Goal: Transaction & Acquisition: Book appointment/travel/reservation

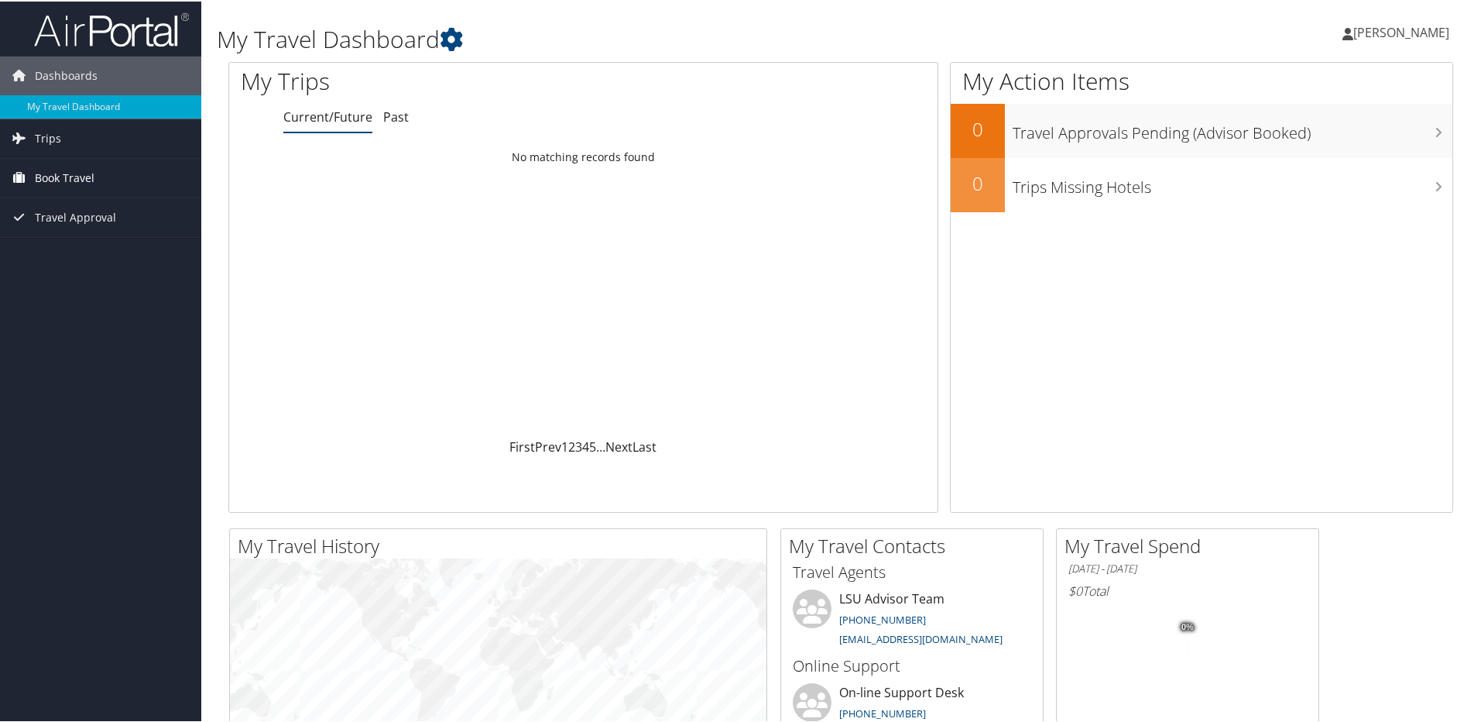
click at [75, 171] on span "Book Travel" at bounding box center [65, 176] width 60 height 39
click at [68, 197] on link "Approval Request (Beta)" at bounding box center [100, 207] width 201 height 23
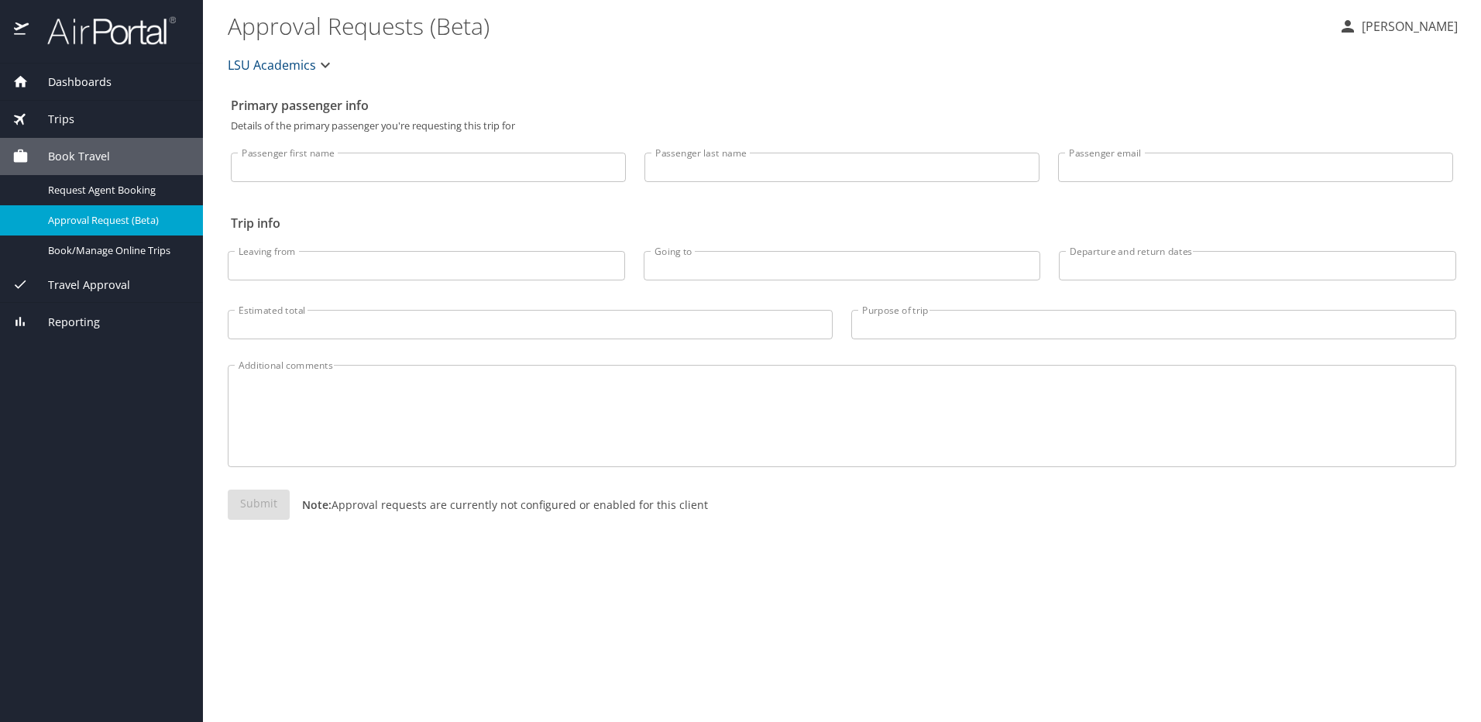
click at [76, 122] on div "Trips" at bounding box center [101, 119] width 178 height 17
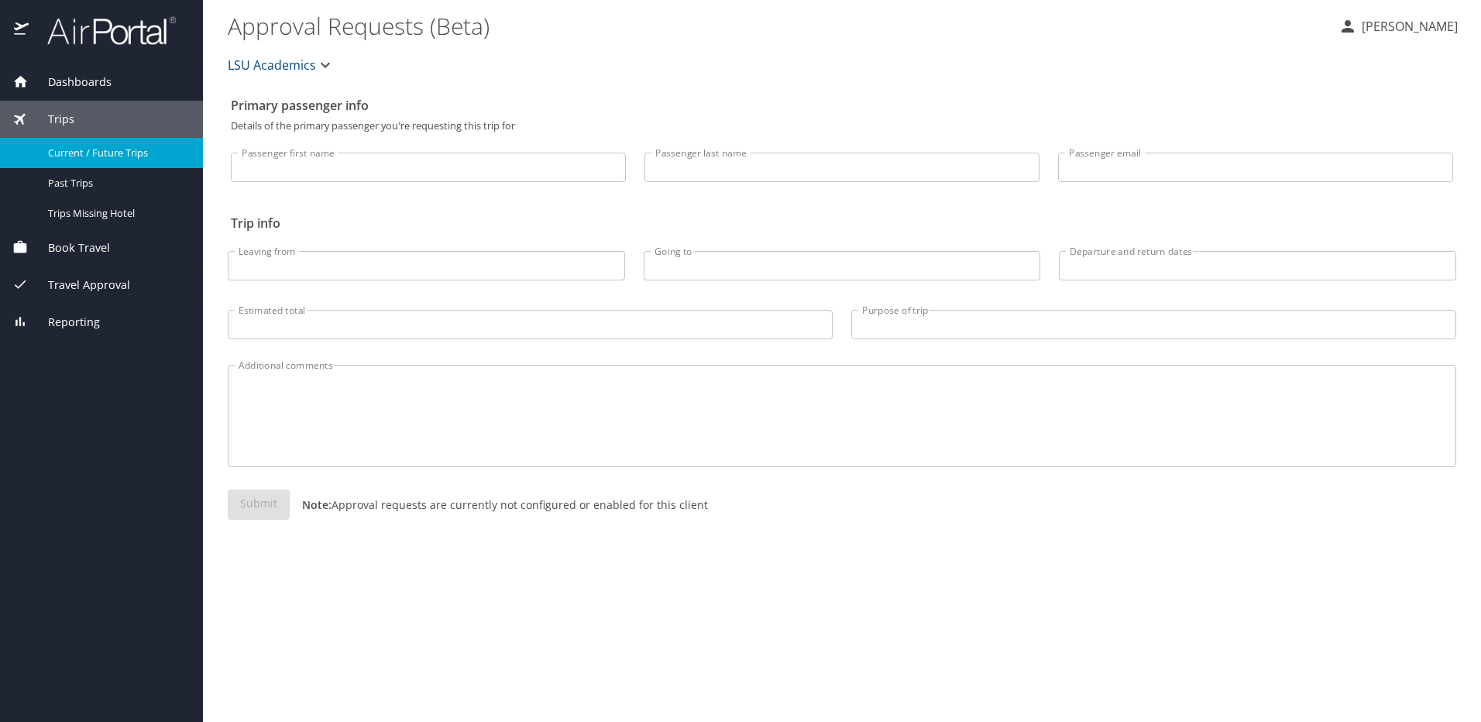
click at [112, 156] on span "Current / Future Trips" at bounding box center [116, 153] width 136 height 15
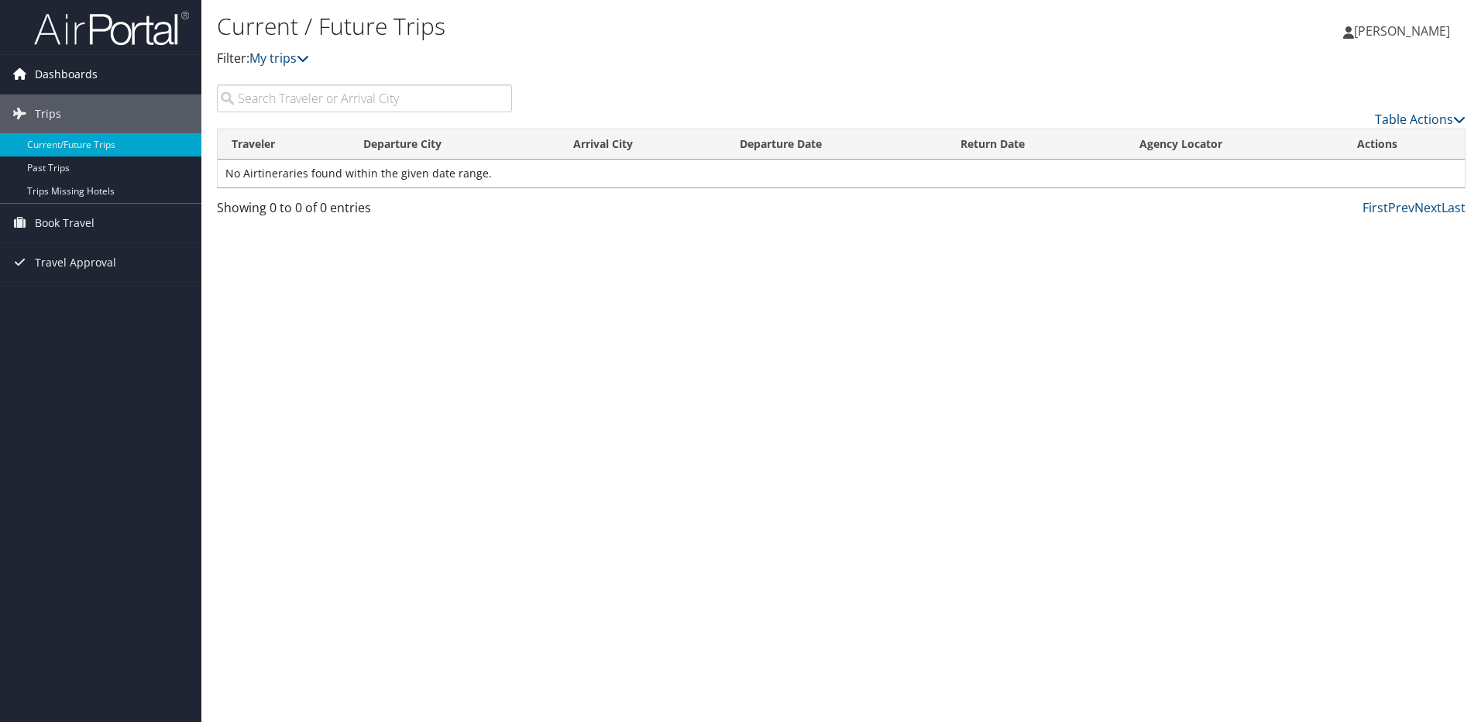
click at [60, 77] on span "Dashboards" at bounding box center [66, 74] width 63 height 39
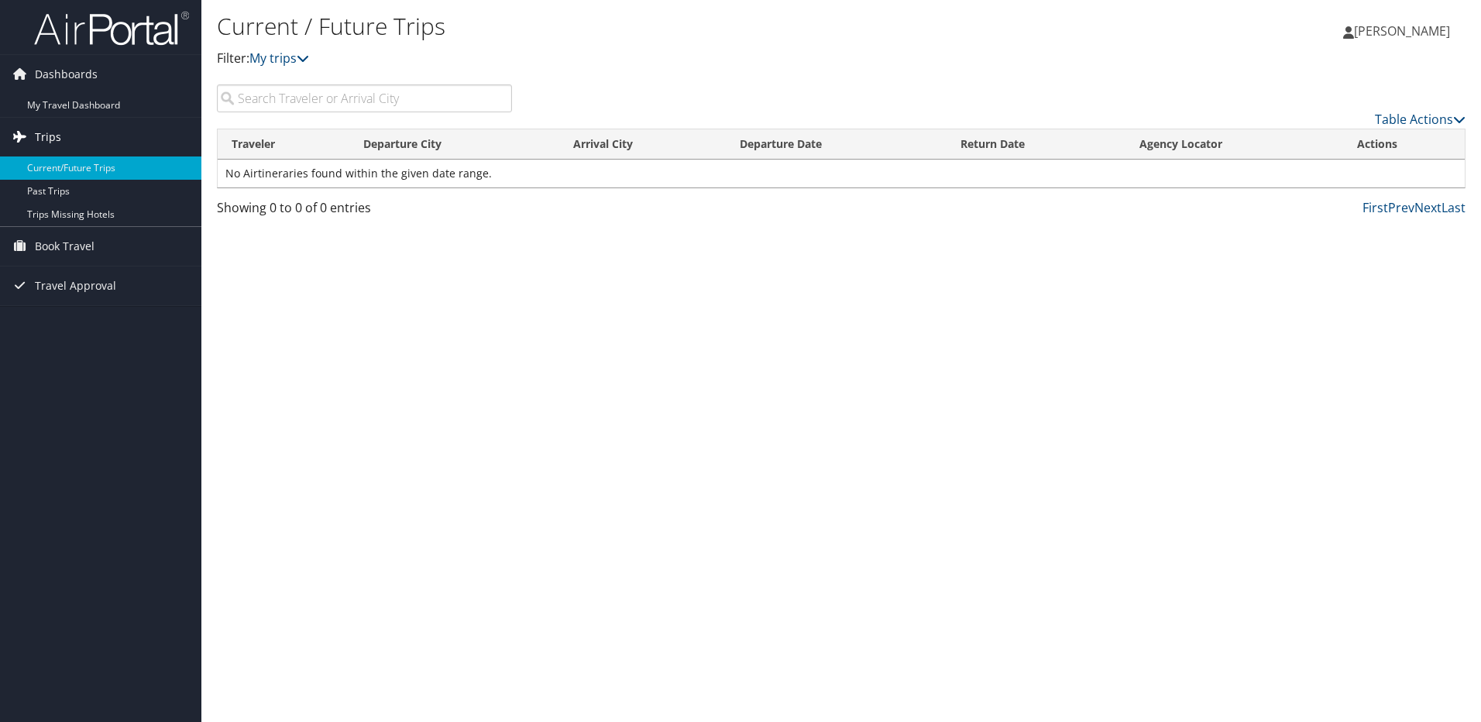
click at [94, 133] on link "Trips" at bounding box center [100, 137] width 201 height 39
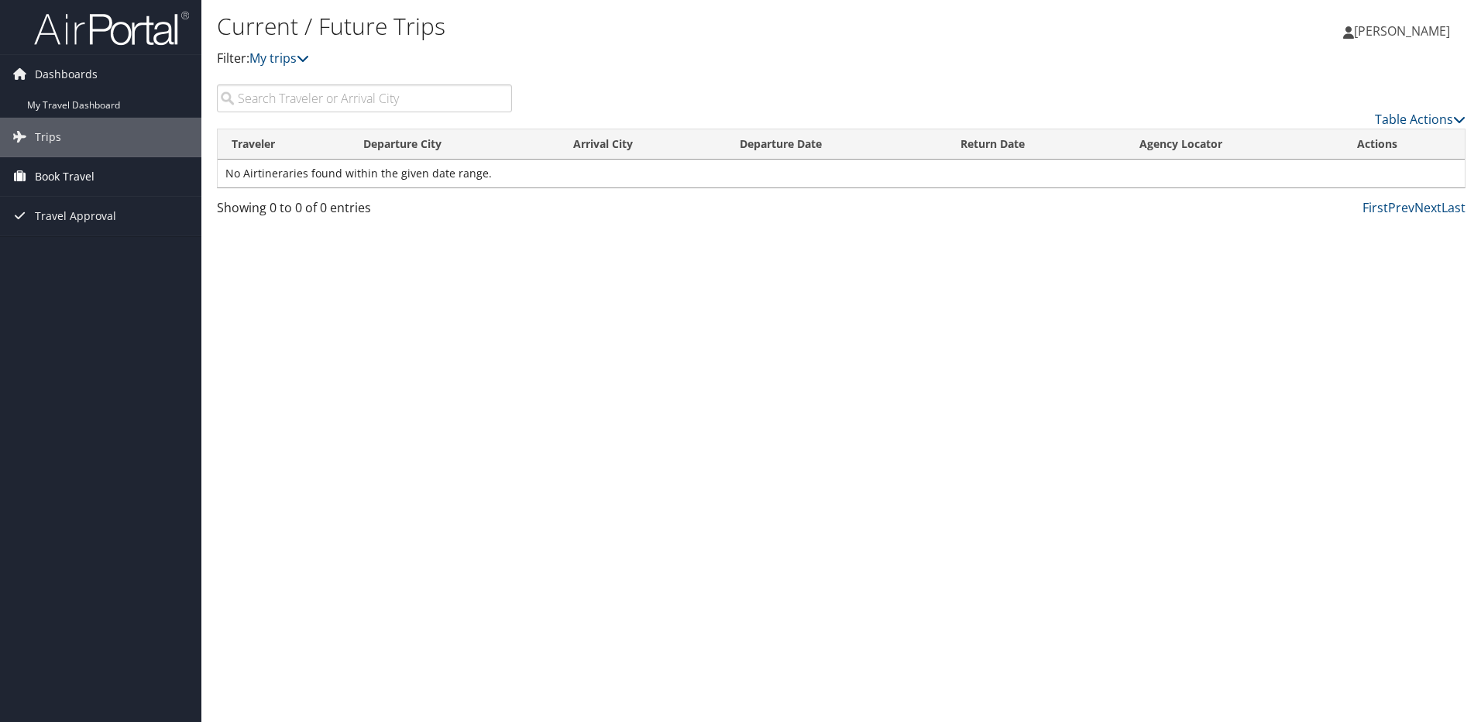
click at [67, 171] on span "Book Travel" at bounding box center [65, 176] width 60 height 39
click at [97, 226] on link "Book/Manage Online Trips" at bounding box center [100, 230] width 201 height 23
click at [66, 221] on link "Book/Manage Online Trips" at bounding box center [100, 230] width 201 height 23
click at [93, 225] on link "Book/Manage Online Trips" at bounding box center [100, 230] width 201 height 23
